Goal: Obtain resource: Obtain resource

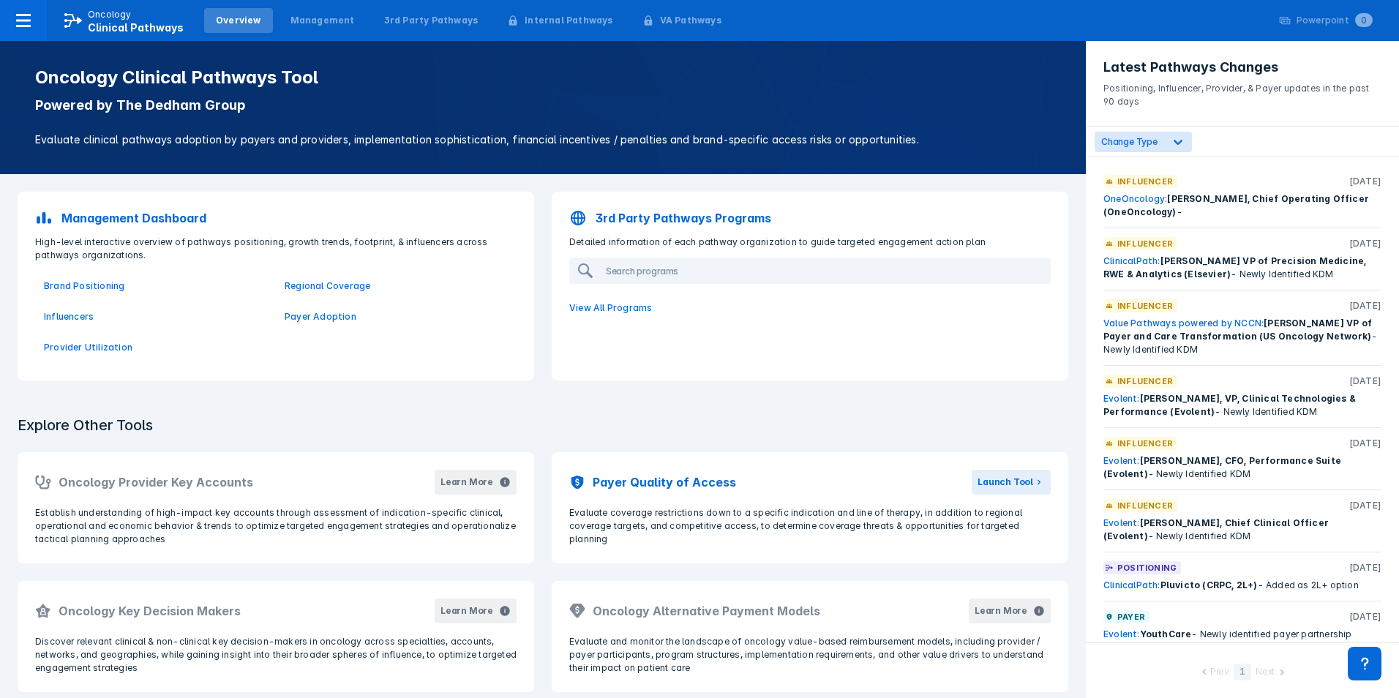
click at [103, 279] on span "Brand Positioning" at bounding box center [155, 286] width 241 height 31
click at [102, 281] on p "Brand Positioning" at bounding box center [155, 285] width 223 height 13
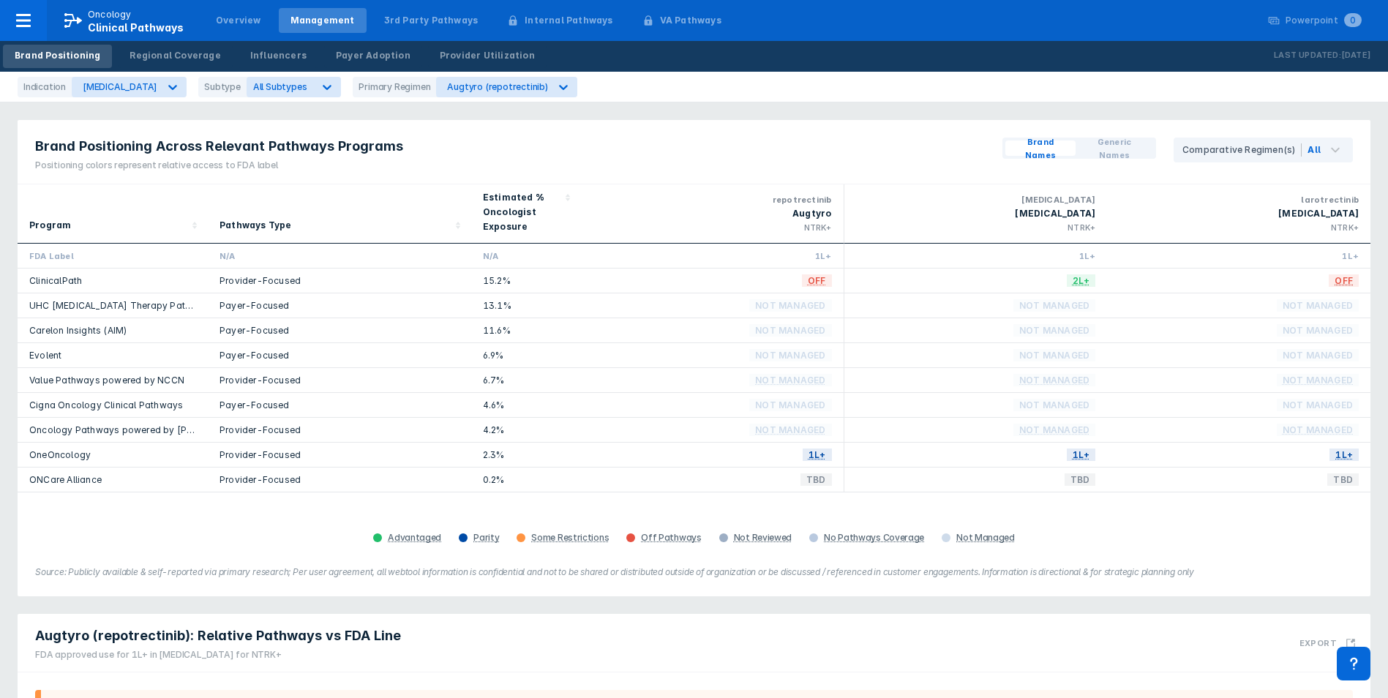
click at [230, 553] on div "Brand Positioning Across Relevant Pathways Programs Positioning colors represen…" at bounding box center [694, 358] width 1353 height 476
click at [489, 87] on div "Augtyro (repotrectinib)" at bounding box center [497, 86] width 100 height 11
click at [592, 99] on div "Indication [MEDICAL_DATA] Subtype All Subtypes Primary Regimen 3 results availa…" at bounding box center [694, 87] width 1388 height 31
click at [287, 84] on div "All Subtypes" at bounding box center [280, 87] width 67 height 14
drag, startPoint x: 186, startPoint y: 123, endPoint x: 164, endPoint y: 115, distance: 23.4
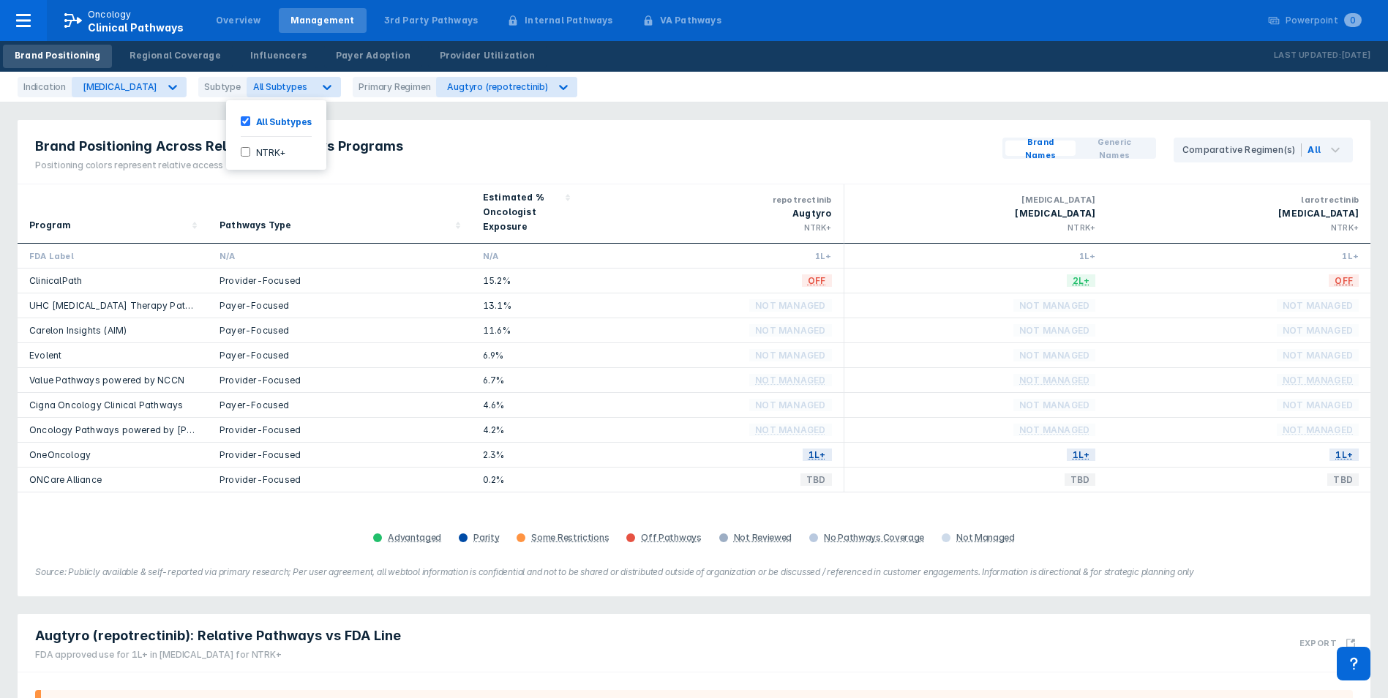
click at [185, 123] on div "Brand Positioning Across Relevant Pathways Programs Positioning colors represen…" at bounding box center [219, 152] width 403 height 64
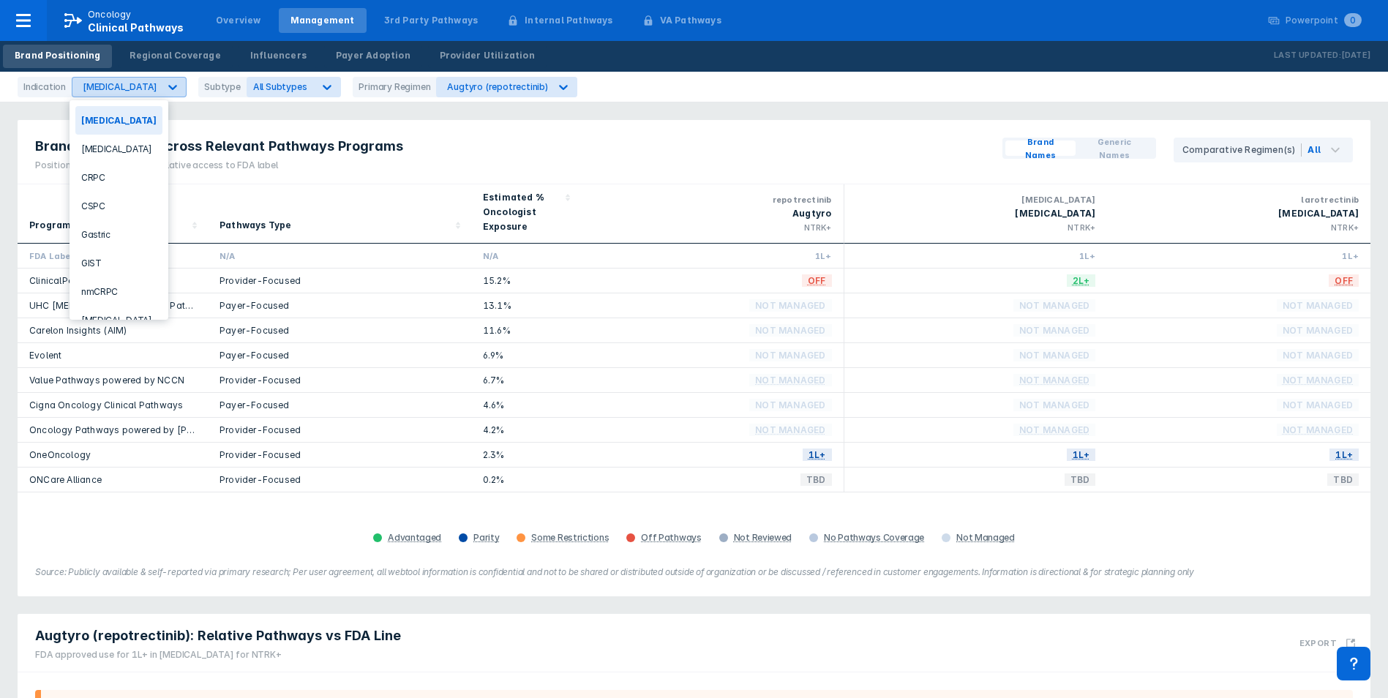
click at [165, 83] on icon at bounding box center [172, 87] width 15 height 15
click at [128, 183] on div "CRPC" at bounding box center [118, 177] width 87 height 29
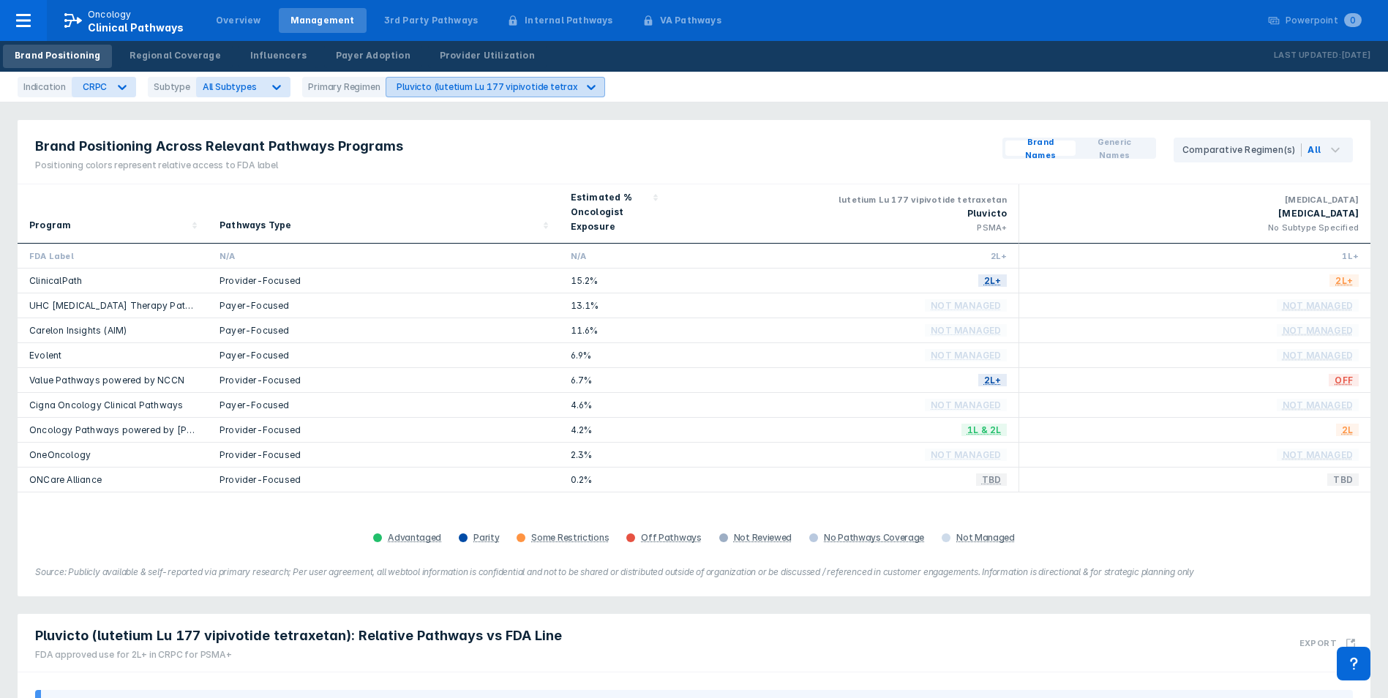
click at [462, 91] on div "Pluvicto (lutetium Lu 177 vipivotide tetraxetan)" at bounding box center [498, 86] width 203 height 11
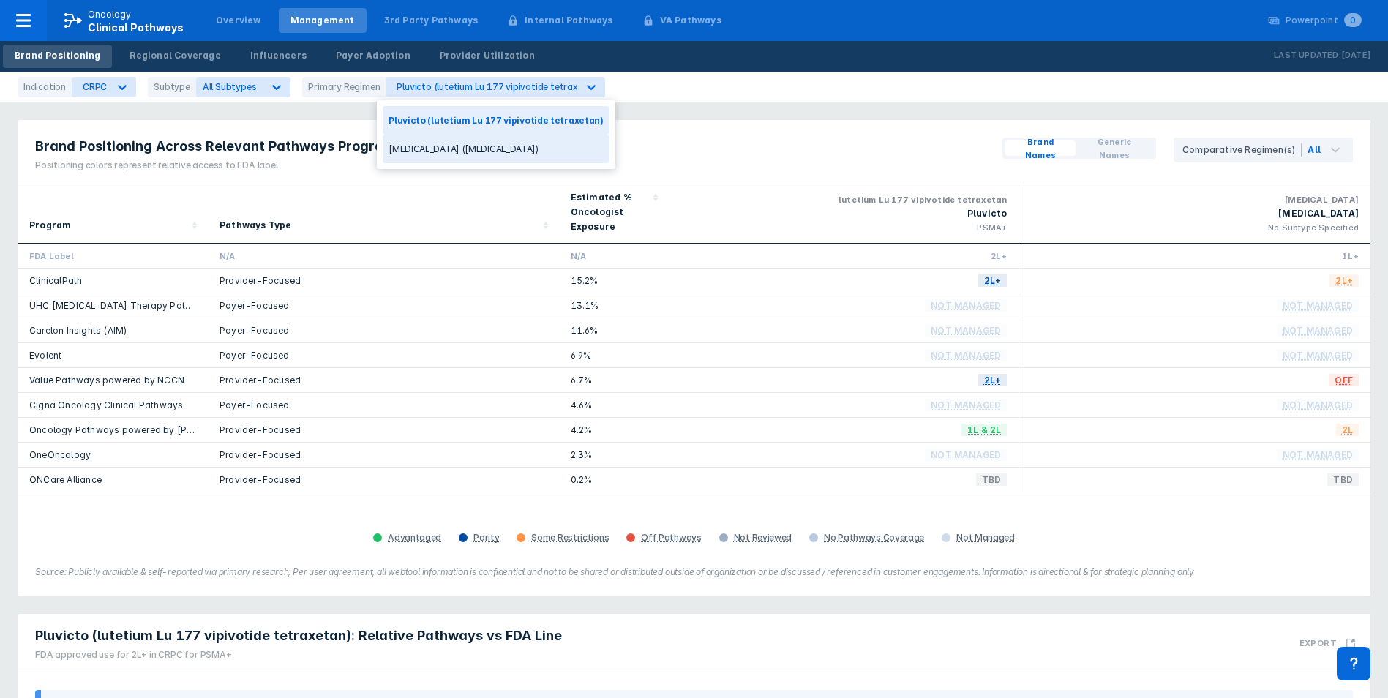
click at [443, 146] on div "[MEDICAL_DATA] ([MEDICAL_DATA])" at bounding box center [496, 149] width 227 height 29
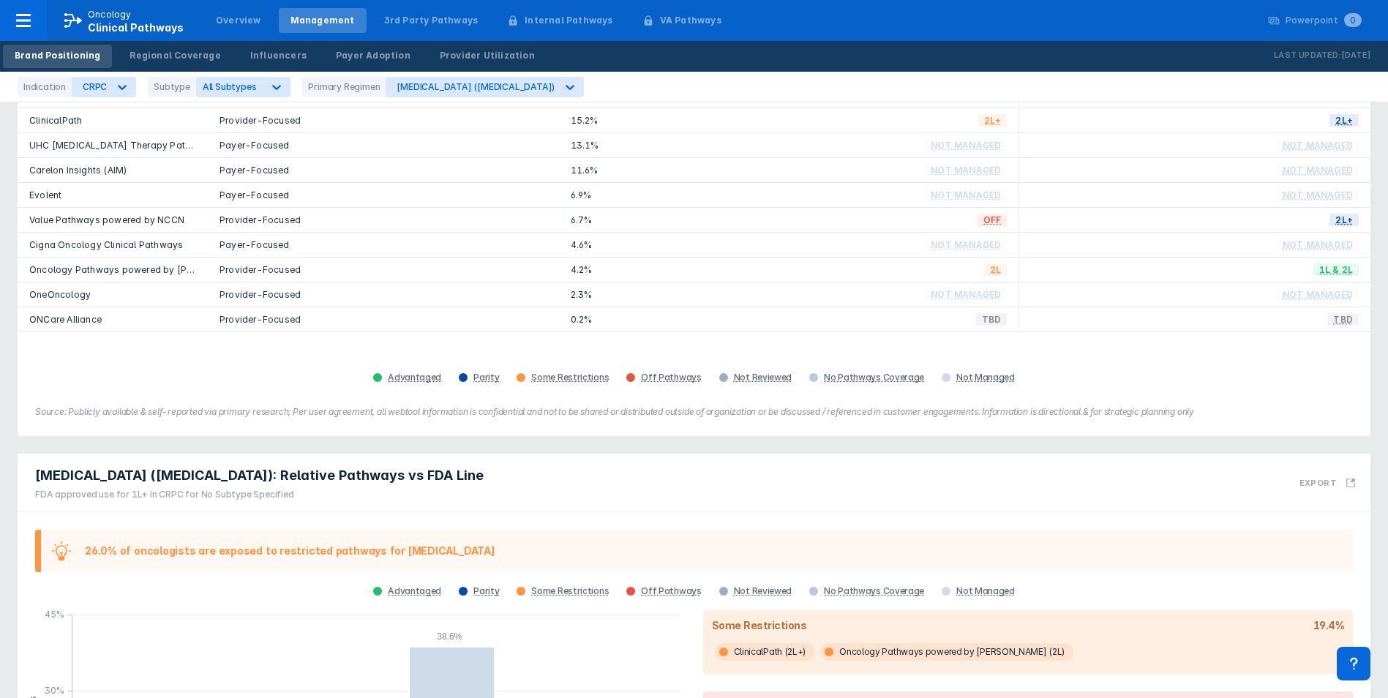
scroll to position [439, 0]
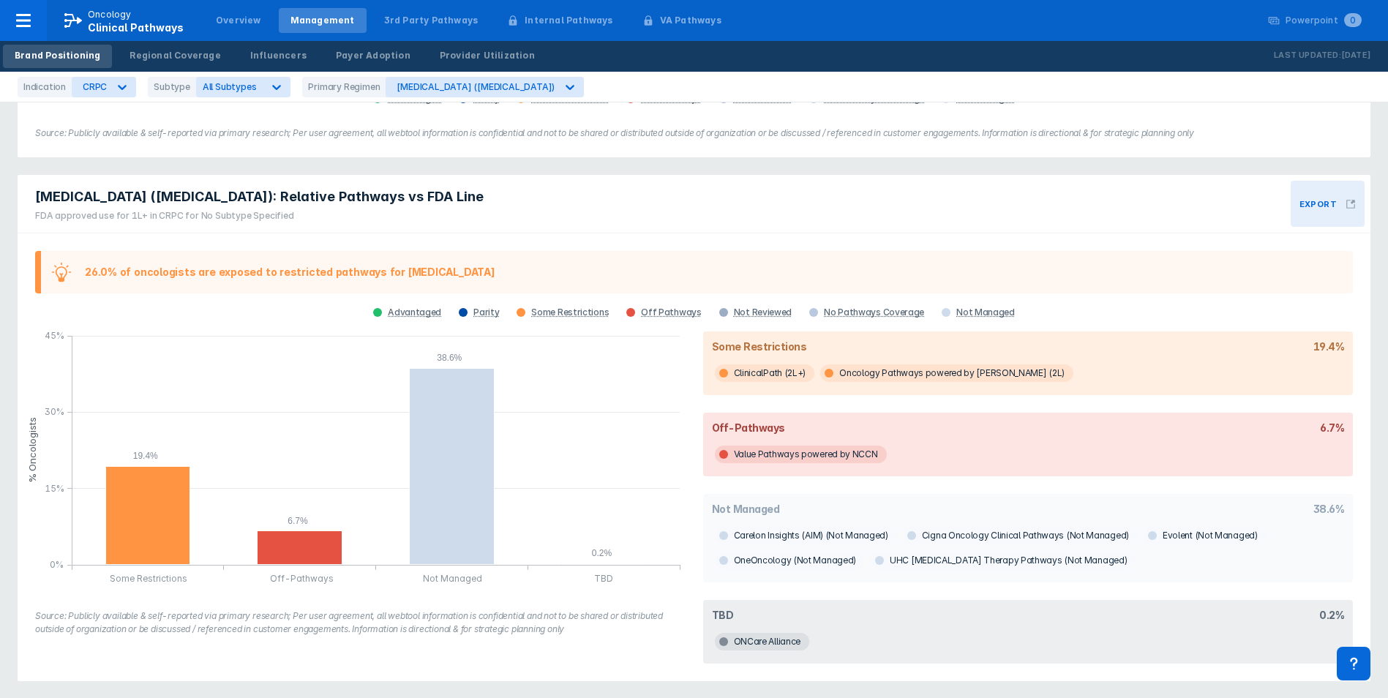
click at [1332, 202] on h3 "Export" at bounding box center [1317, 204] width 37 height 10
click at [1304, 249] on div "Add To PowerPoint Queue" at bounding box center [1275, 246] width 162 height 17
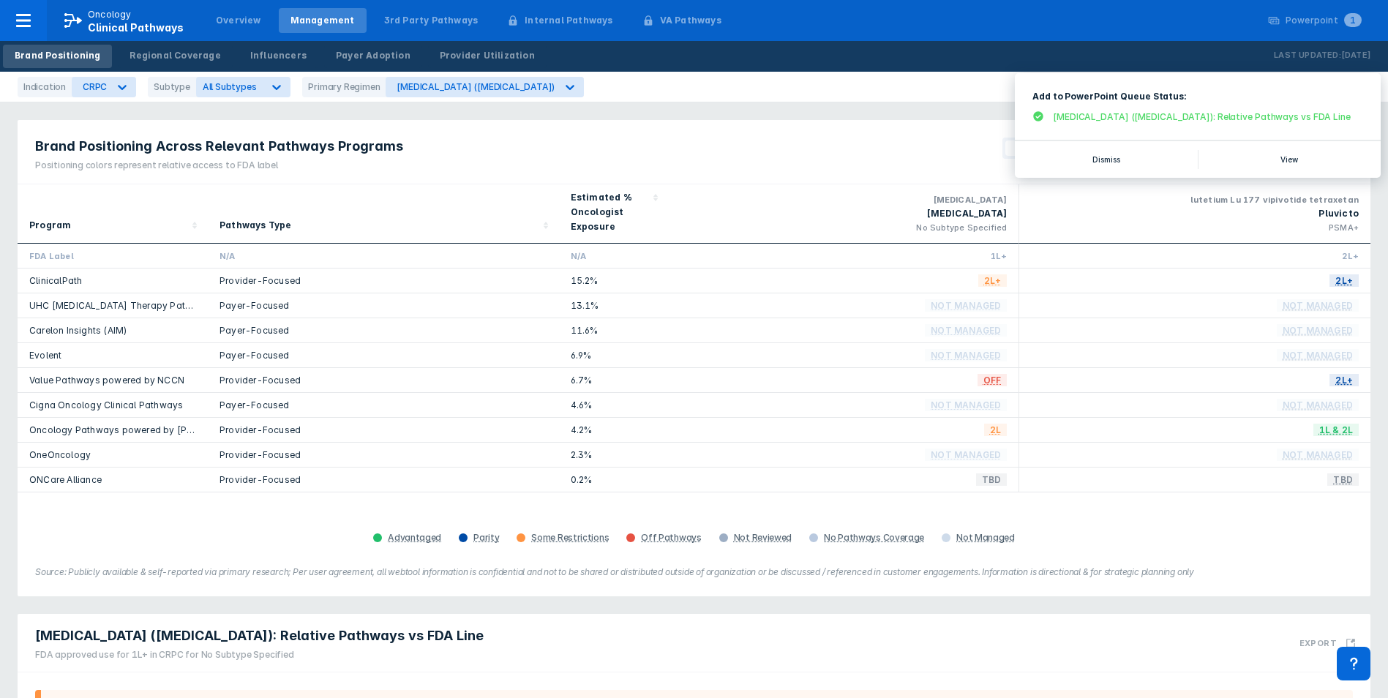
click at [1211, 113] on div "[MEDICAL_DATA] ([MEDICAL_DATA]): Relative Pathways vs FDA Line" at bounding box center [1202, 116] width 298 height 12
click at [1140, 151] on button "Dismiss" at bounding box center [1106, 159] width 183 height 37
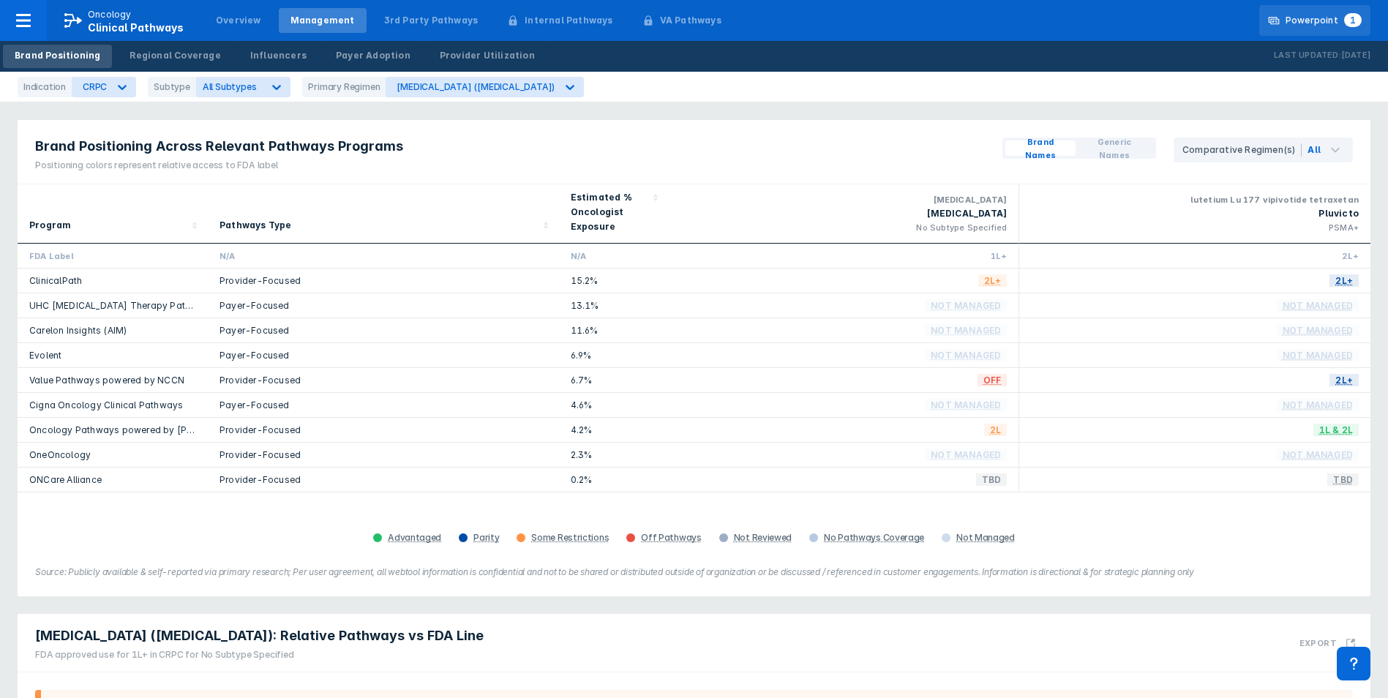
click at [1340, 18] on div "Powerpoint 1" at bounding box center [1323, 20] width 76 height 13
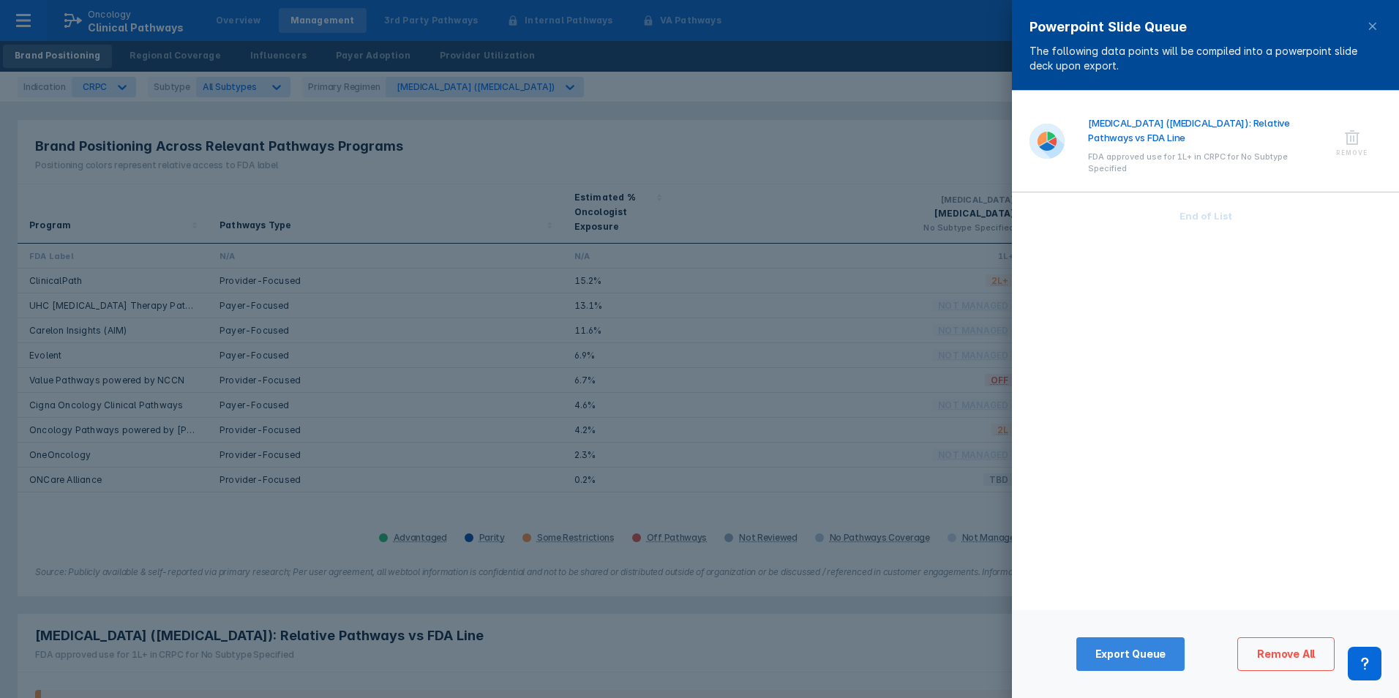
click at [1109, 646] on button "Export Queue" at bounding box center [1130, 654] width 109 height 34
drag, startPoint x: 898, startPoint y: 116, endPoint x: 1037, endPoint y: 109, distance: 138.4
click at [898, 116] on div at bounding box center [699, 349] width 1399 height 698
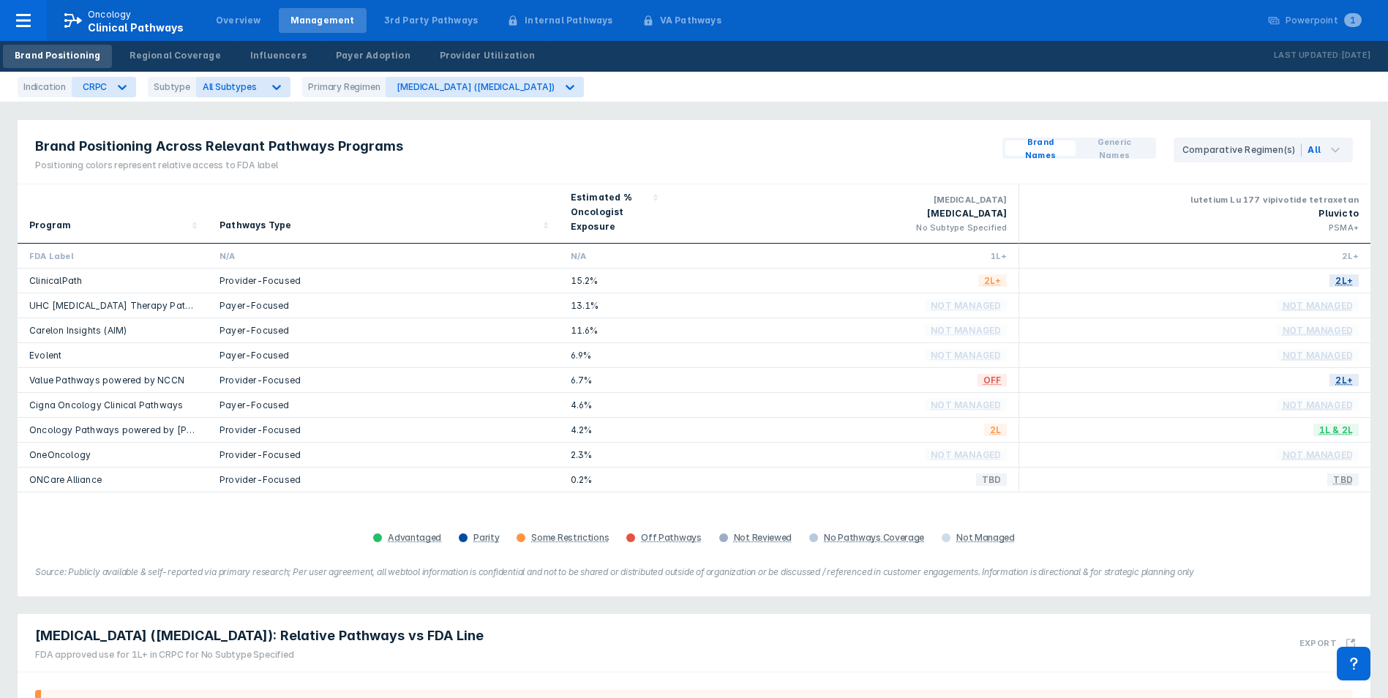
drag, startPoint x: 432, startPoint y: 187, endPoint x: 437, endPoint y: 211, distance: 24.7
click at [433, 187] on div "Pathways Type" at bounding box center [383, 213] width 351 height 59
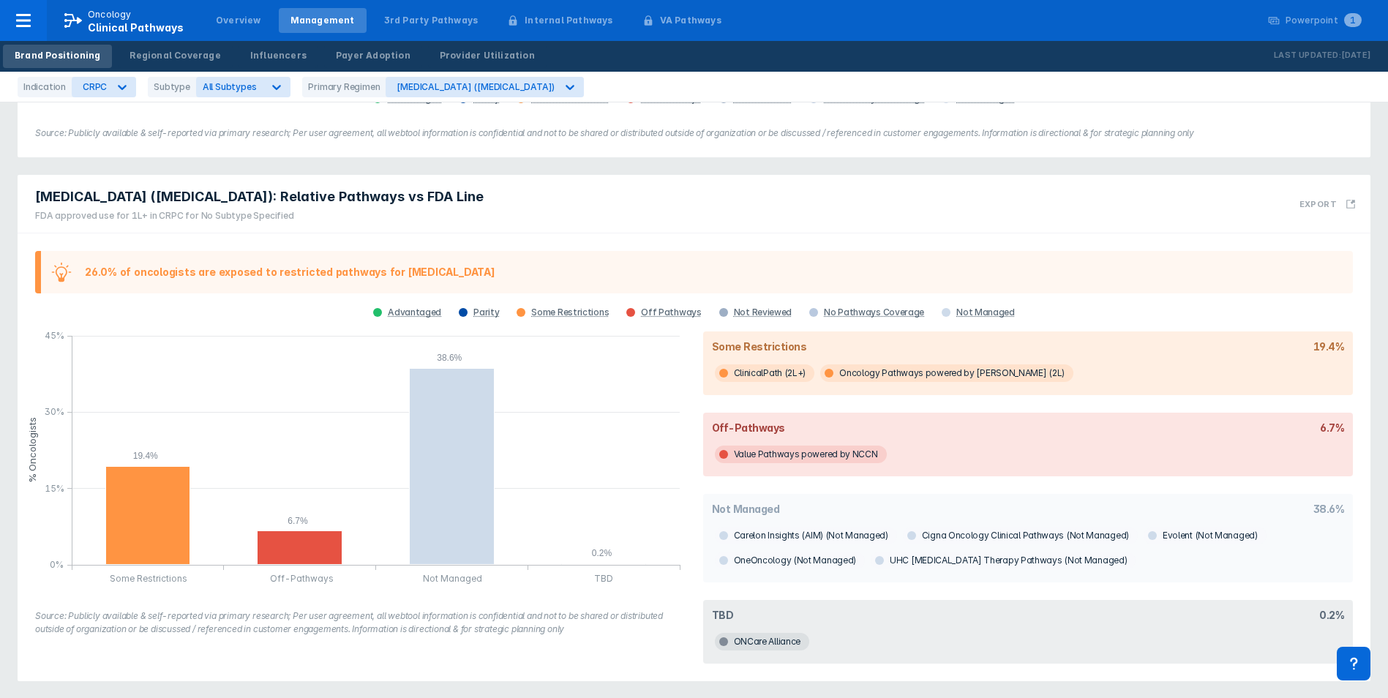
scroll to position [440, 0]
click at [679, 647] on div "19.4% 6.7% 38.6% 0.2% Some Restrictions Off-Pathways Not Managed TBD % Oncologi…" at bounding box center [360, 497] width 668 height 350
click at [688, 192] on div "[MEDICAL_DATA] ([MEDICAL_DATA]): Relative Pathways vs FDA Line FDA approved use…" at bounding box center [694, 203] width 1353 height 59
click at [179, 239] on div "26.0% of oncologists are exposed to restricted pathways for [MEDICAL_DATA] Adva…" at bounding box center [694, 457] width 1353 height 448
